Goal: Obtain resource: Download file/media

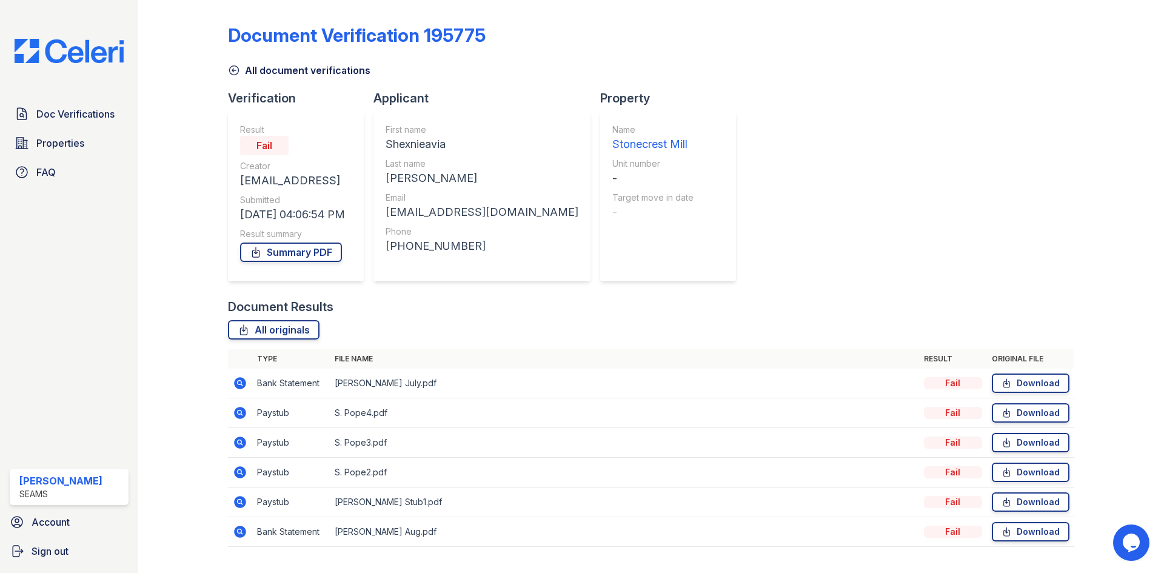
scroll to position [27, 0]
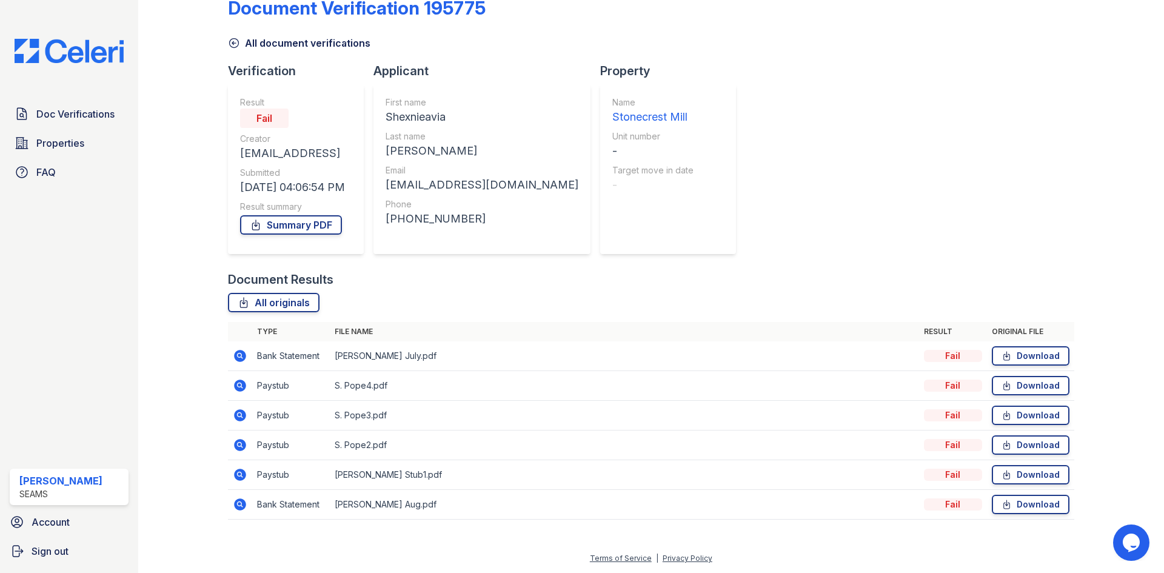
click at [237, 44] on icon at bounding box center [234, 43] width 12 height 12
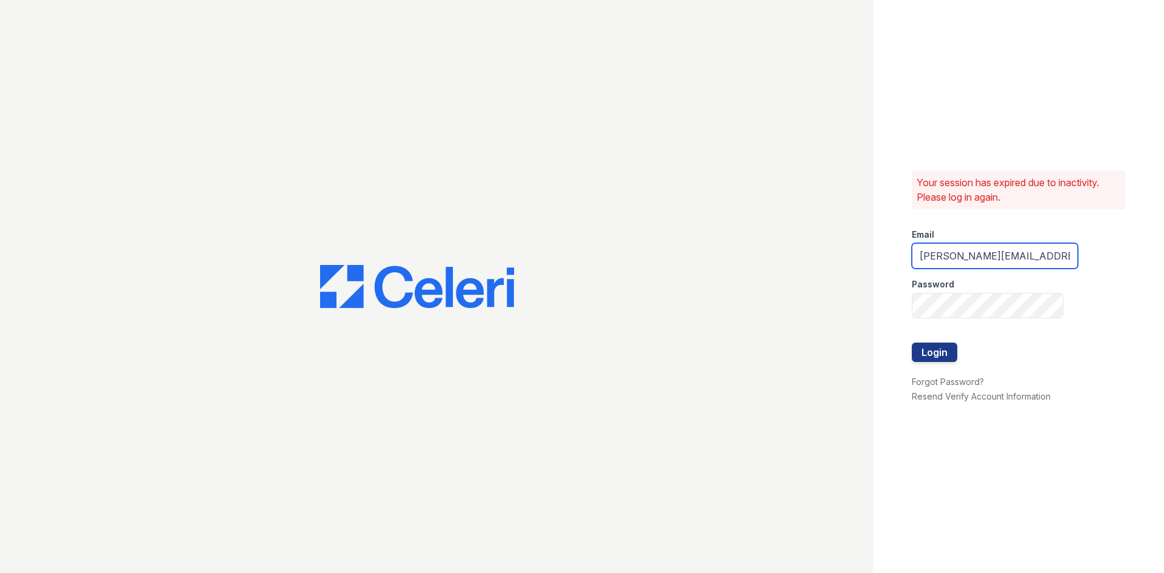
click at [934, 255] on input "danielle.reid@seams.biz" at bounding box center [995, 255] width 166 height 25
drag, startPoint x: 975, startPoint y: 256, endPoint x: 868, endPoint y: 255, distance: 107.3
click at [868, 255] on div "Your session has expired due to inactivity. Please log in again. Email danielle…" at bounding box center [582, 286] width 1164 height 573
type input "shanel.stith@seams.biz"
click at [912, 343] on button "Login" at bounding box center [934, 352] width 45 height 19
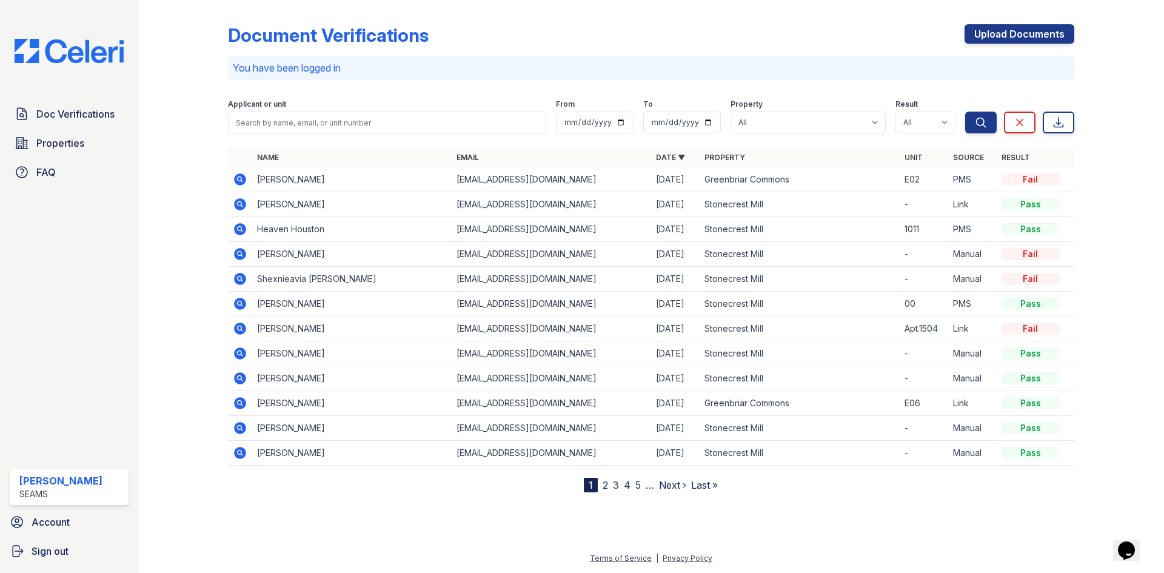
click at [236, 281] on icon at bounding box center [240, 279] width 12 height 12
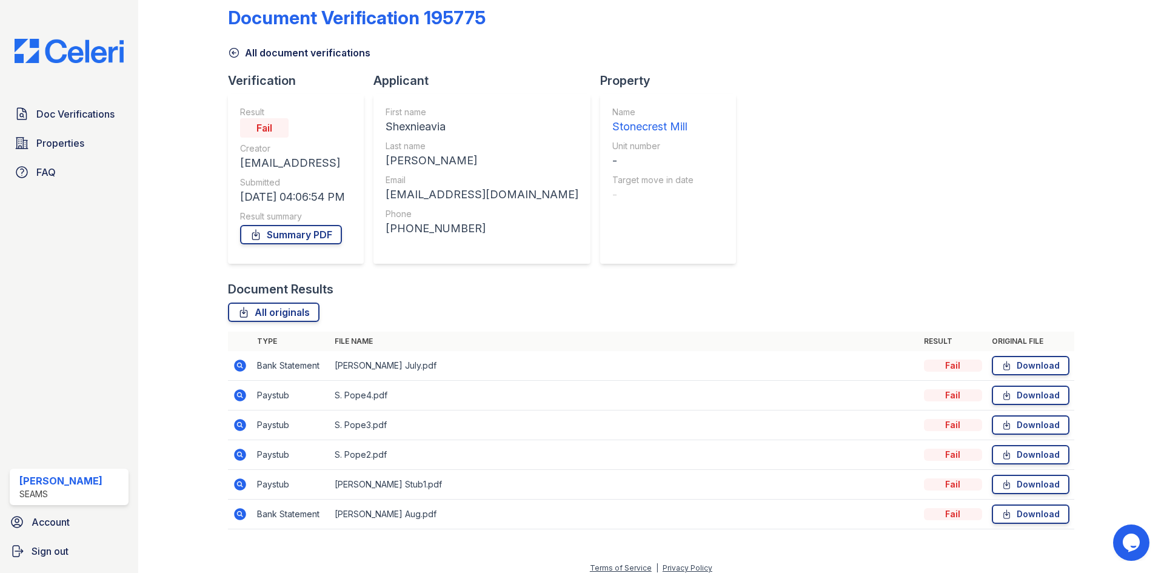
scroll to position [27, 0]
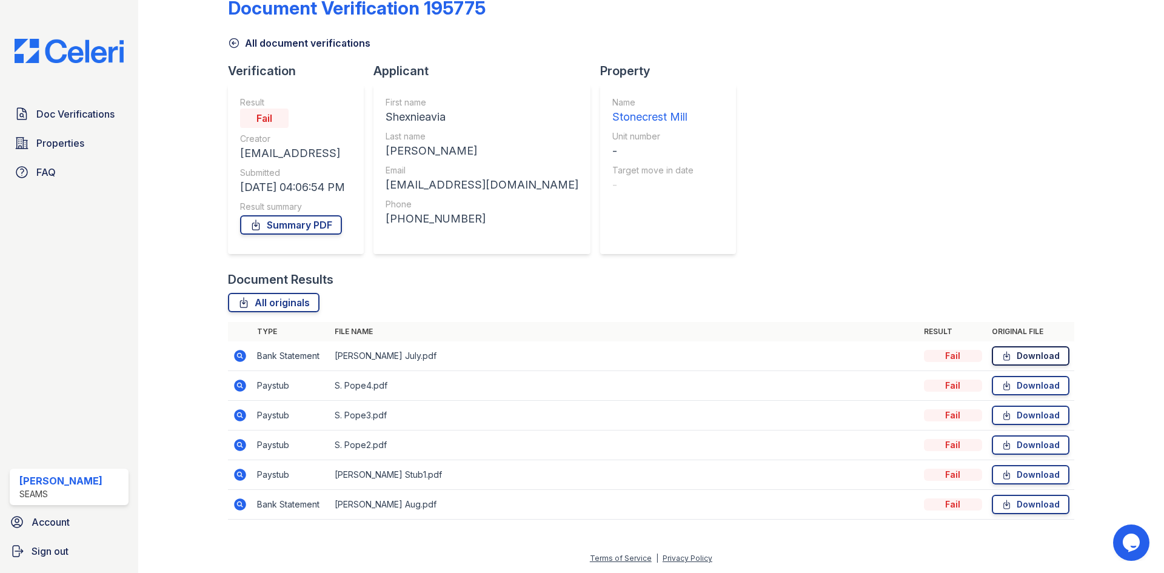
click at [1005, 350] on link "Download" at bounding box center [1031, 355] width 78 height 19
click at [1028, 386] on link "Download" at bounding box center [1031, 385] width 78 height 19
click at [1003, 420] on icon at bounding box center [1006, 415] width 6 height 8
click at [1002, 503] on icon at bounding box center [1007, 504] width 10 height 12
click at [1012, 473] on link "Download" at bounding box center [1031, 474] width 78 height 19
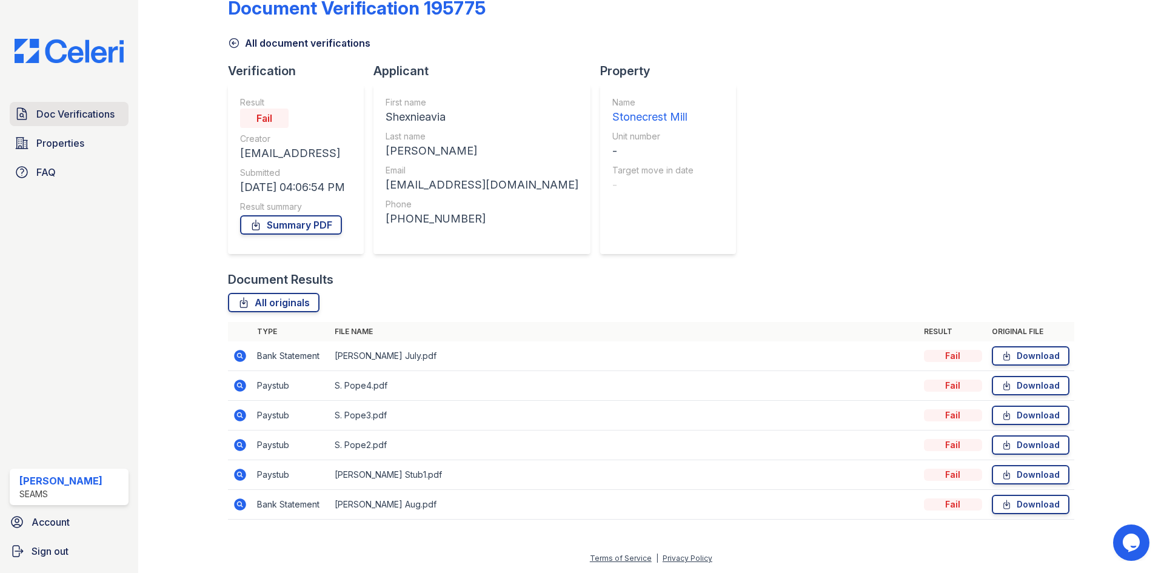
click at [61, 113] on span "Doc Verifications" at bounding box center [75, 114] width 78 height 15
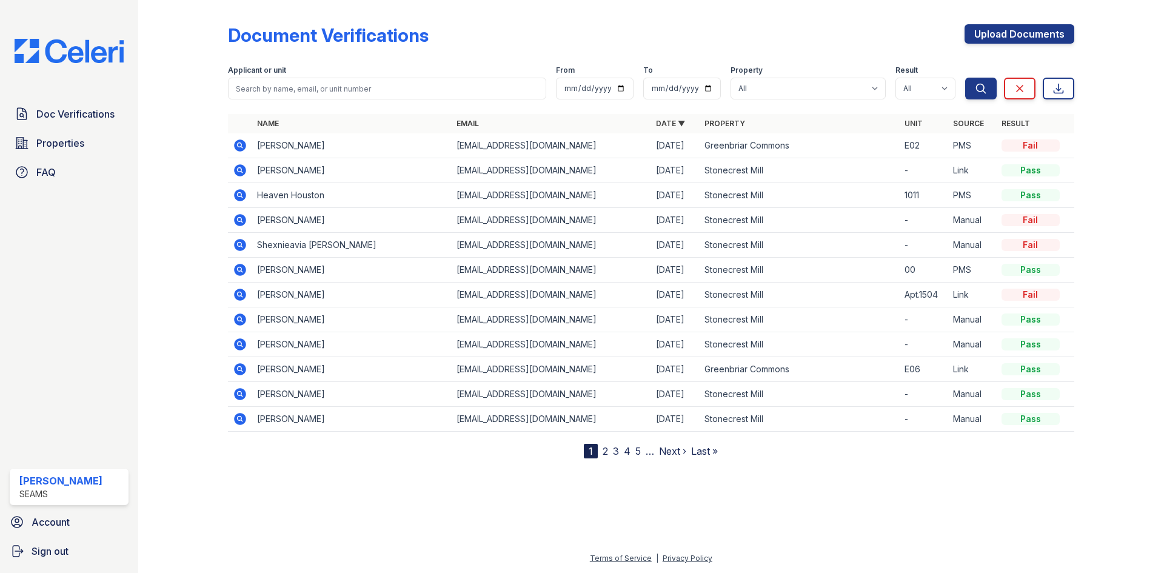
click at [235, 218] on icon at bounding box center [240, 220] width 12 height 12
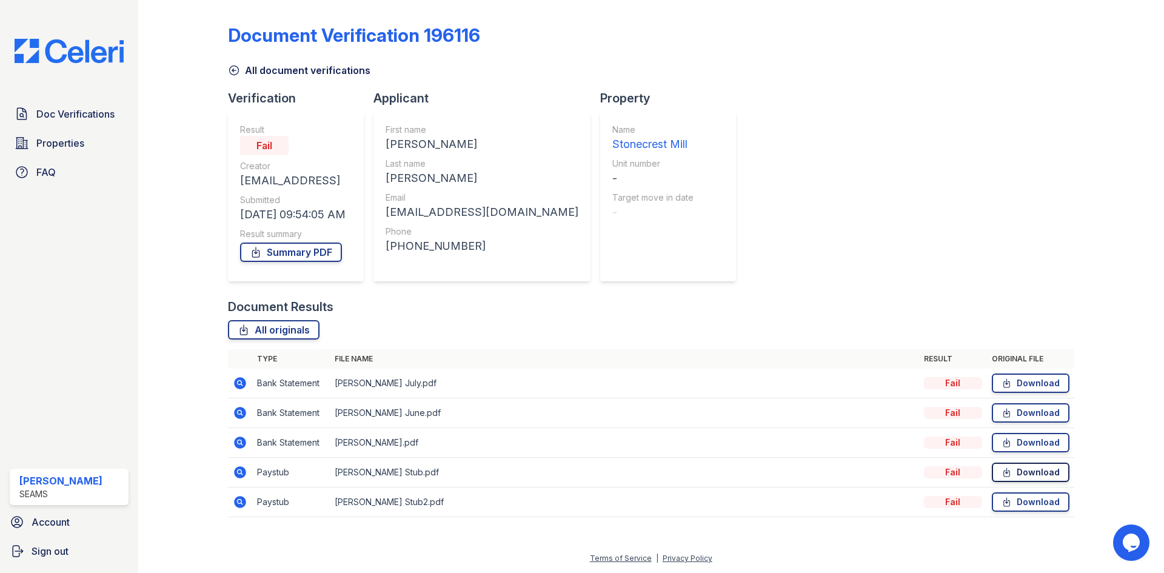
click at [1008, 470] on icon at bounding box center [1006, 472] width 6 height 8
click at [1009, 438] on icon at bounding box center [1007, 442] width 10 height 12
click at [1012, 383] on icon at bounding box center [1007, 383] width 10 height 12
